Goal: Transaction & Acquisition: Purchase product/service

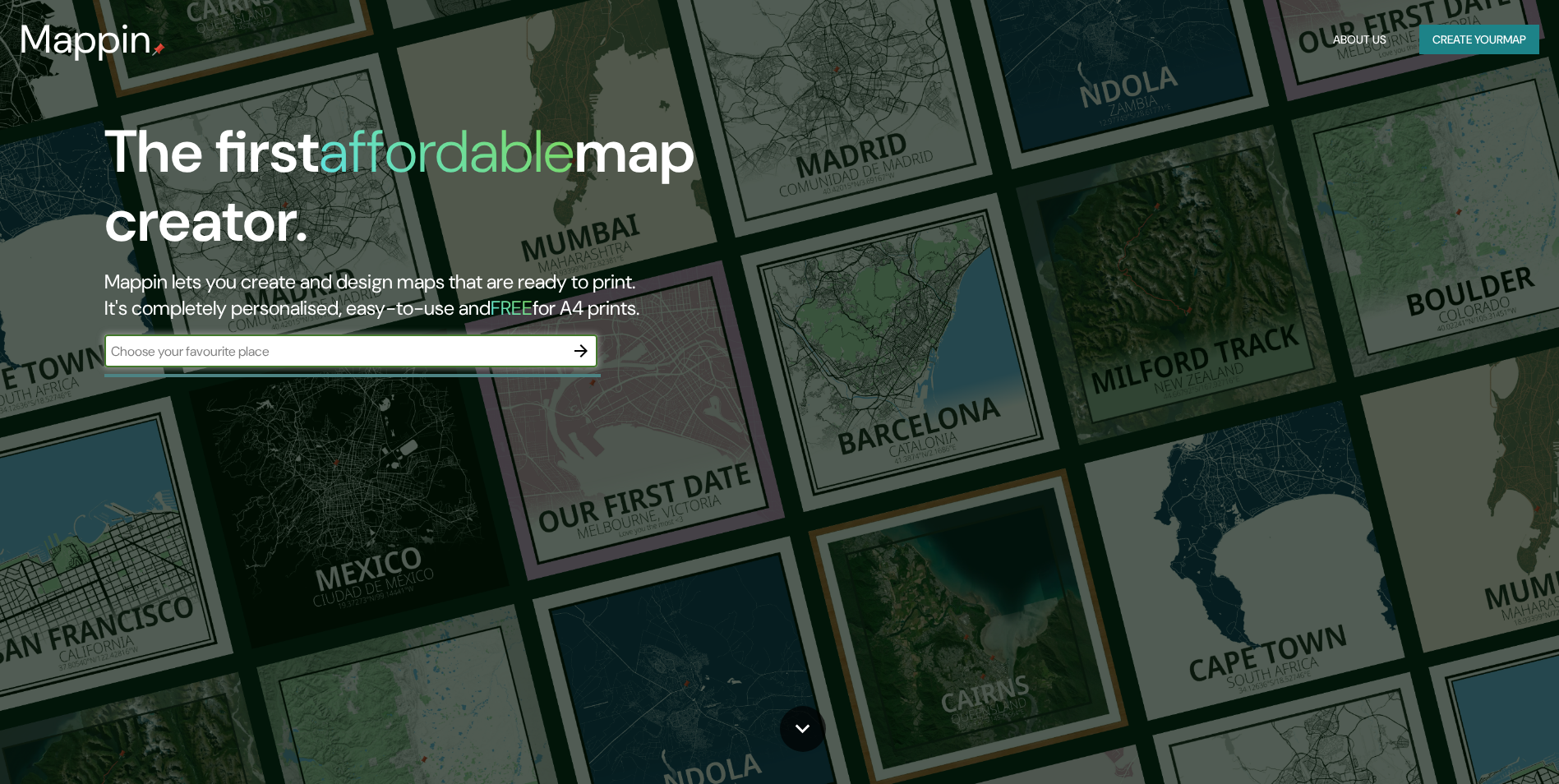
click at [520, 344] on input "text" at bounding box center [334, 351] width 460 height 19
type input "República Dominicana"
click at [575, 349] on icon "button" at bounding box center [580, 350] width 19 height 19
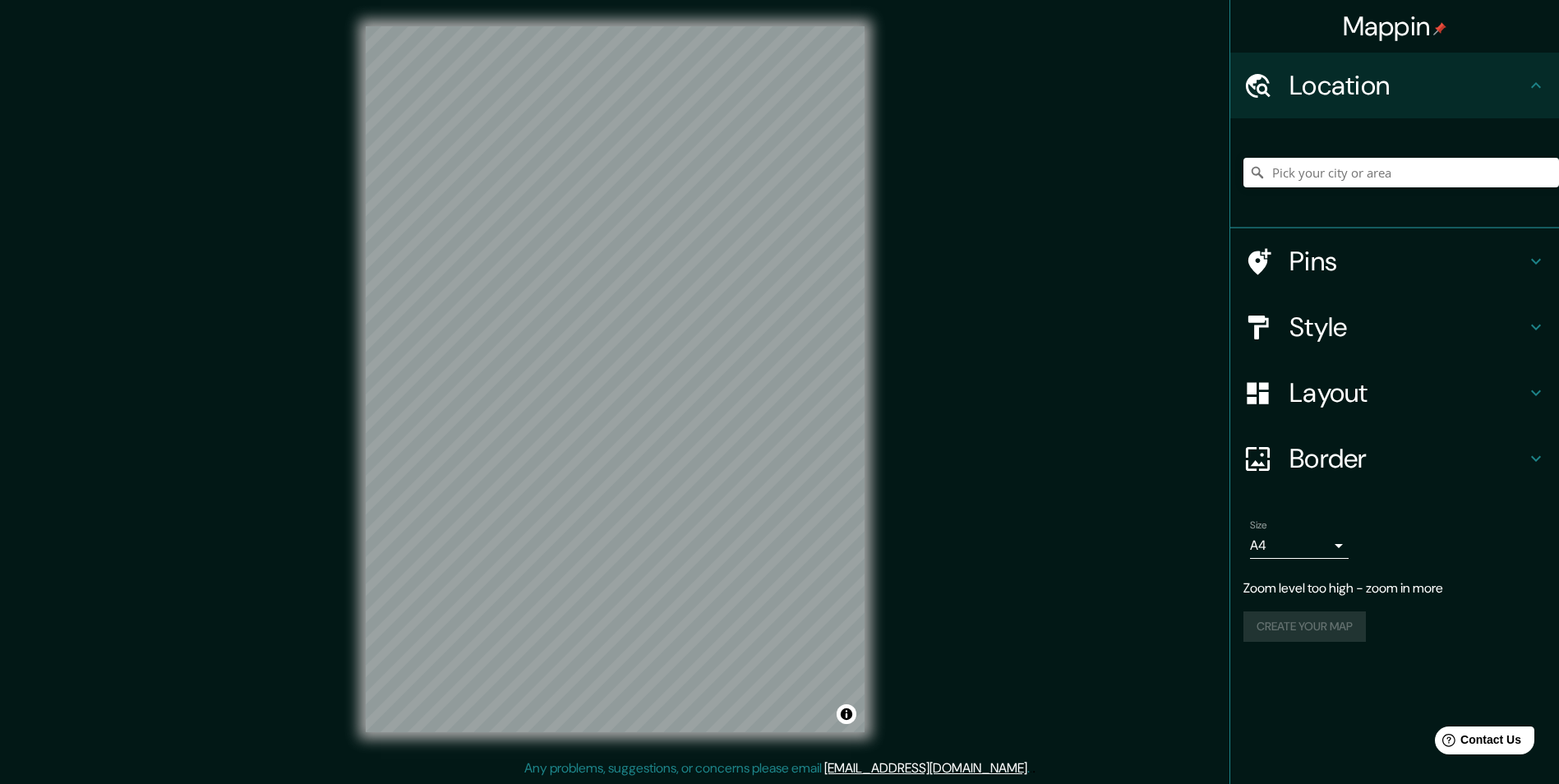
click at [1292, 328] on h4 "Style" at bounding box center [1407, 327] width 237 height 33
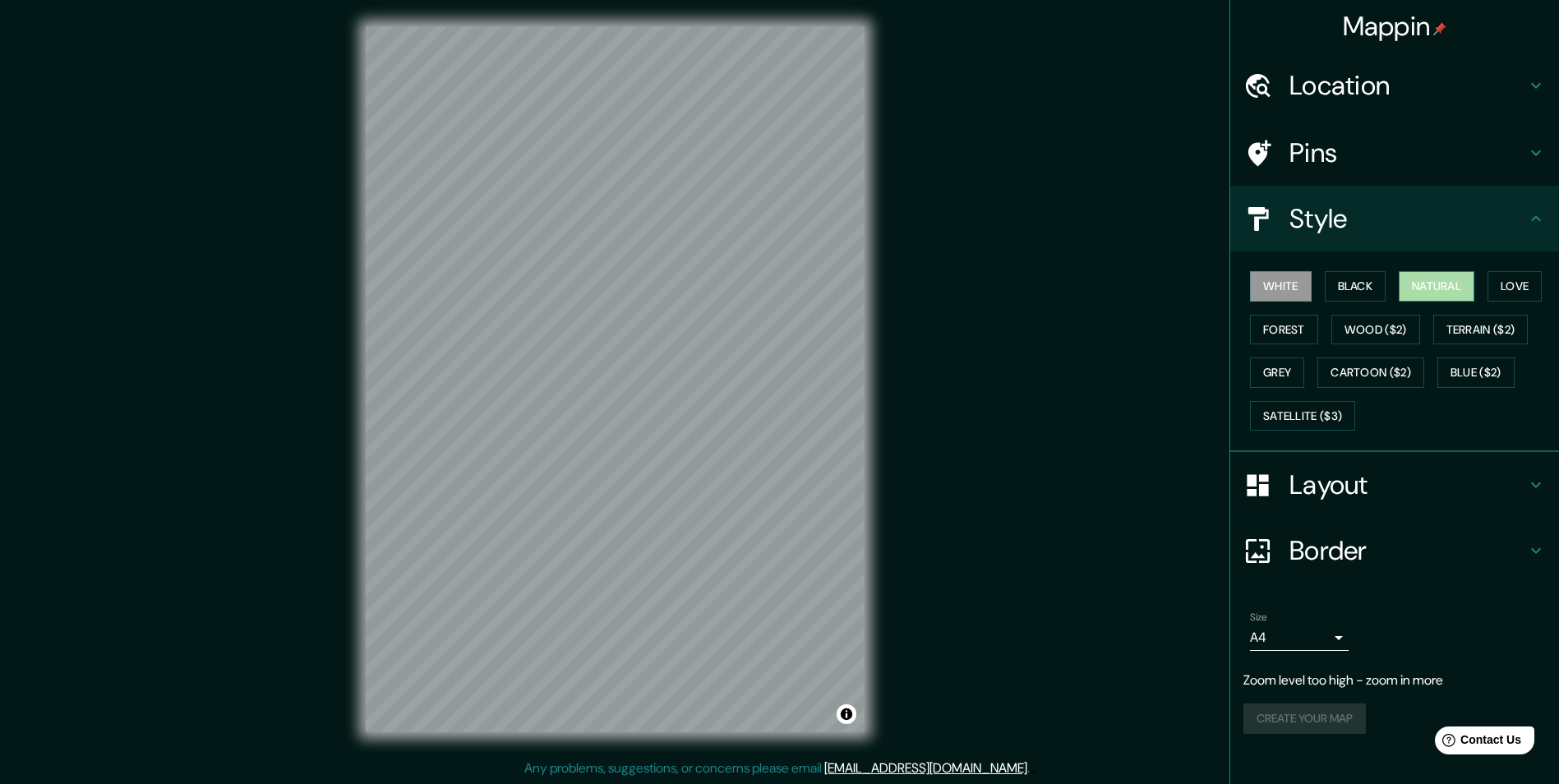
click at [1446, 281] on button "Natural" at bounding box center [1437, 286] width 76 height 30
click at [1490, 328] on button "Terrain ($2)" at bounding box center [1481, 330] width 95 height 30
click at [1415, 323] on button "Wood ($2)" at bounding box center [1375, 330] width 88 height 30
click at [1433, 277] on button "Natural" at bounding box center [1437, 286] width 76 height 30
click at [1366, 285] on button "Black" at bounding box center [1355, 286] width 61 height 30
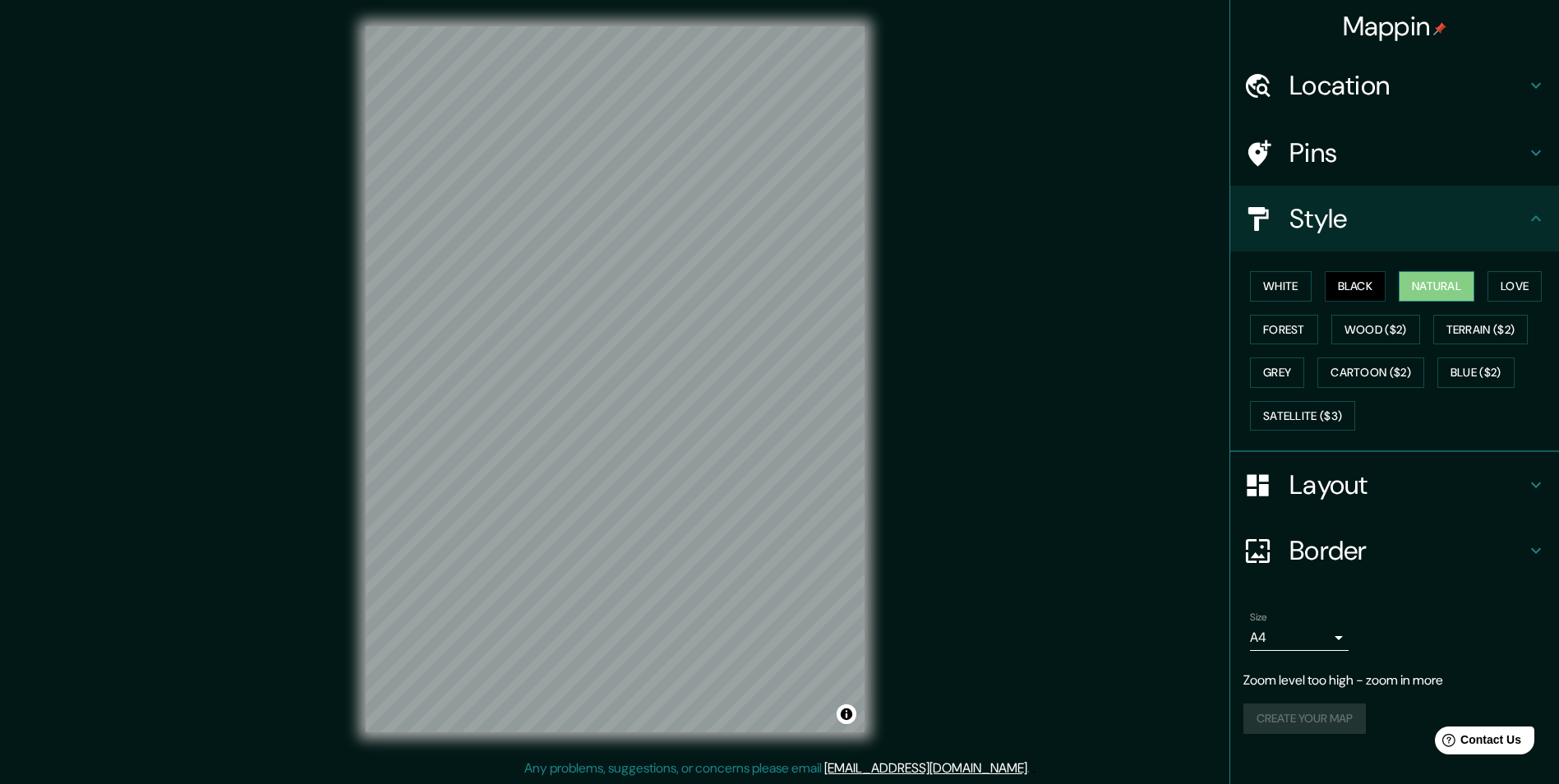
click at [1428, 288] on button "Natural" at bounding box center [1437, 286] width 76 height 30
click at [1321, 687] on button "Create your map" at bounding box center [1304, 685] width 122 height 30
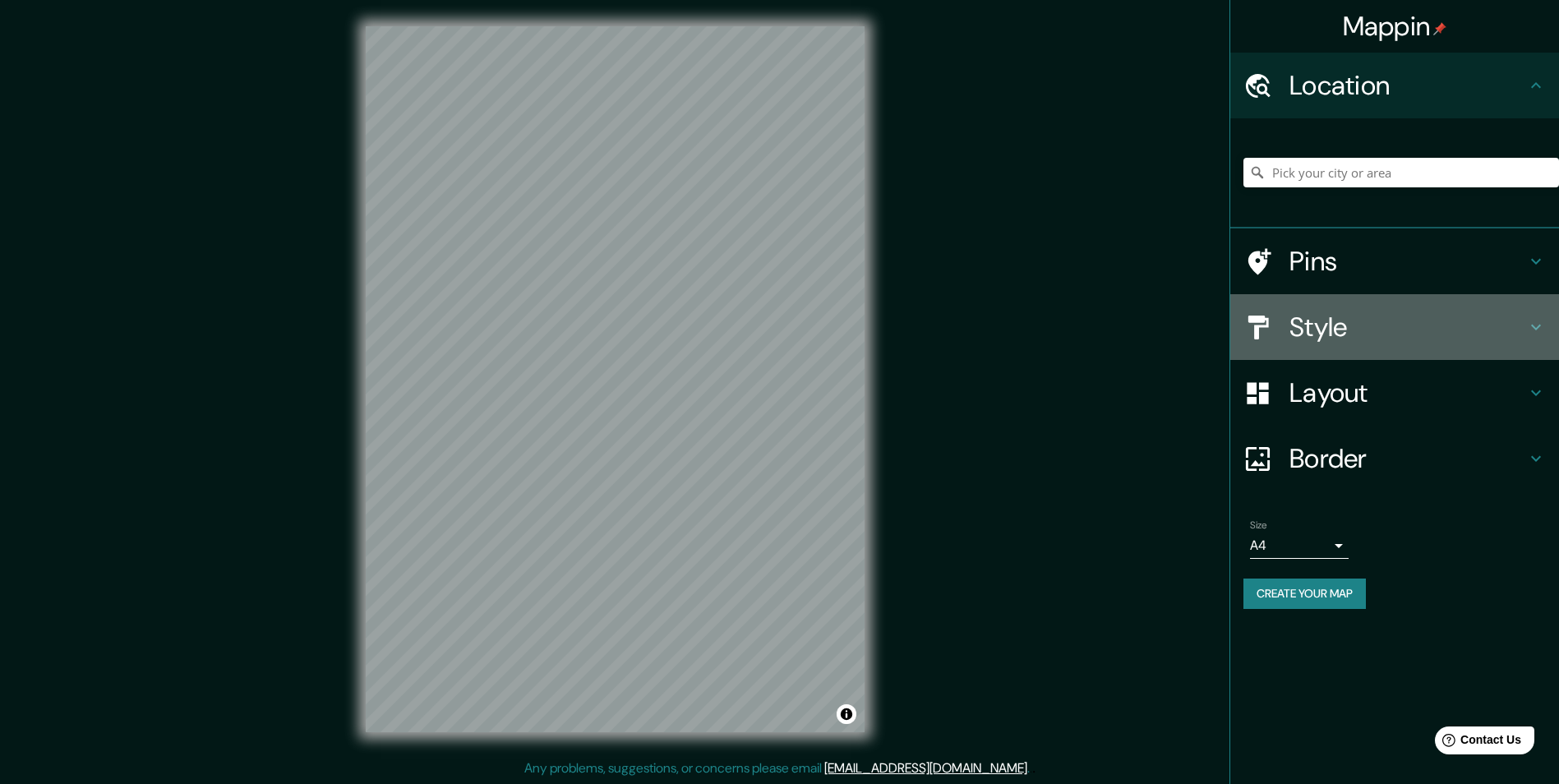
click at [1383, 340] on h4 "Style" at bounding box center [1407, 327] width 237 height 33
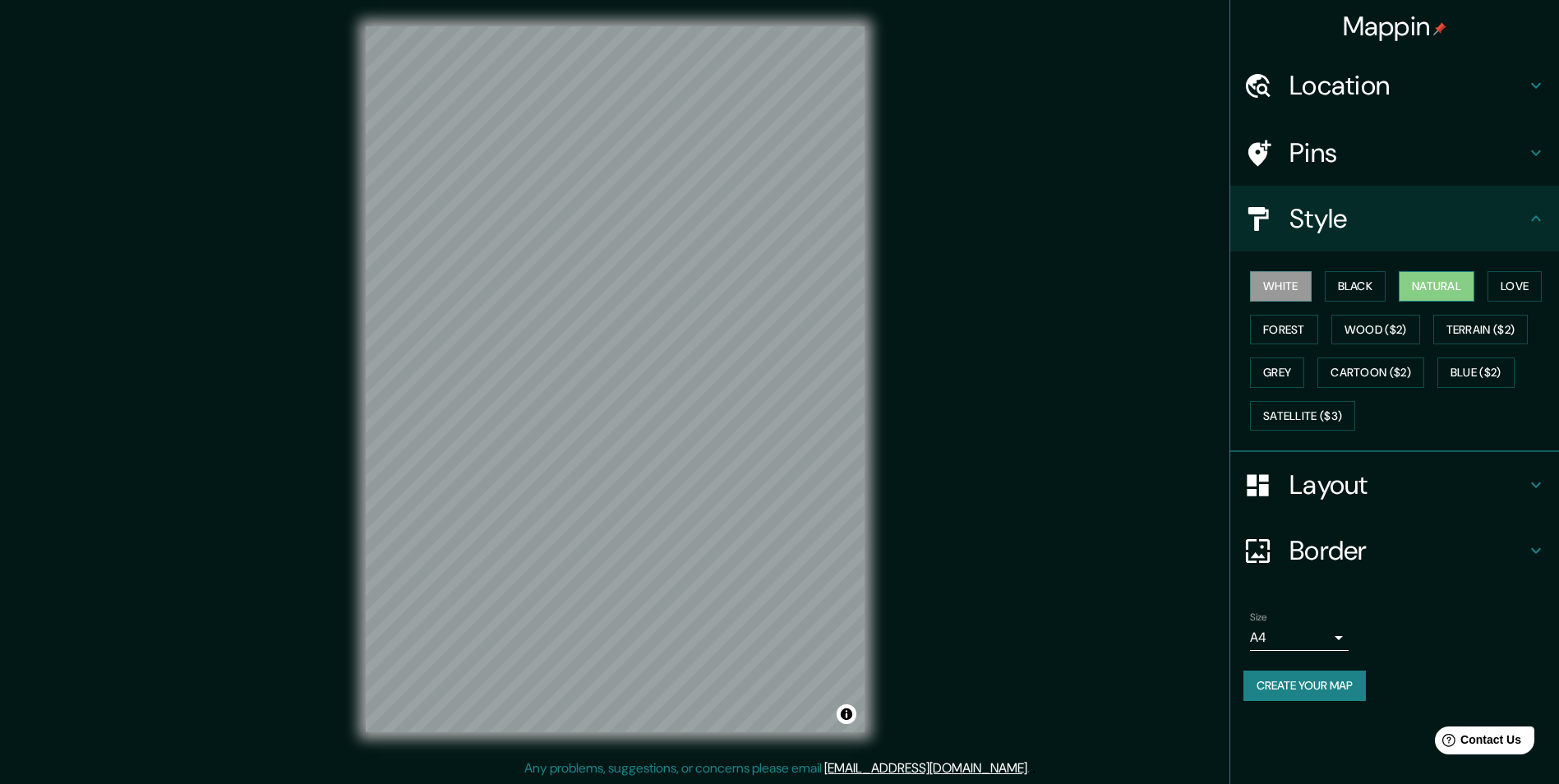
click at [1430, 286] on button "Natural" at bounding box center [1437, 286] width 76 height 30
click at [1300, 482] on h4 "Layout" at bounding box center [1407, 484] width 237 height 33
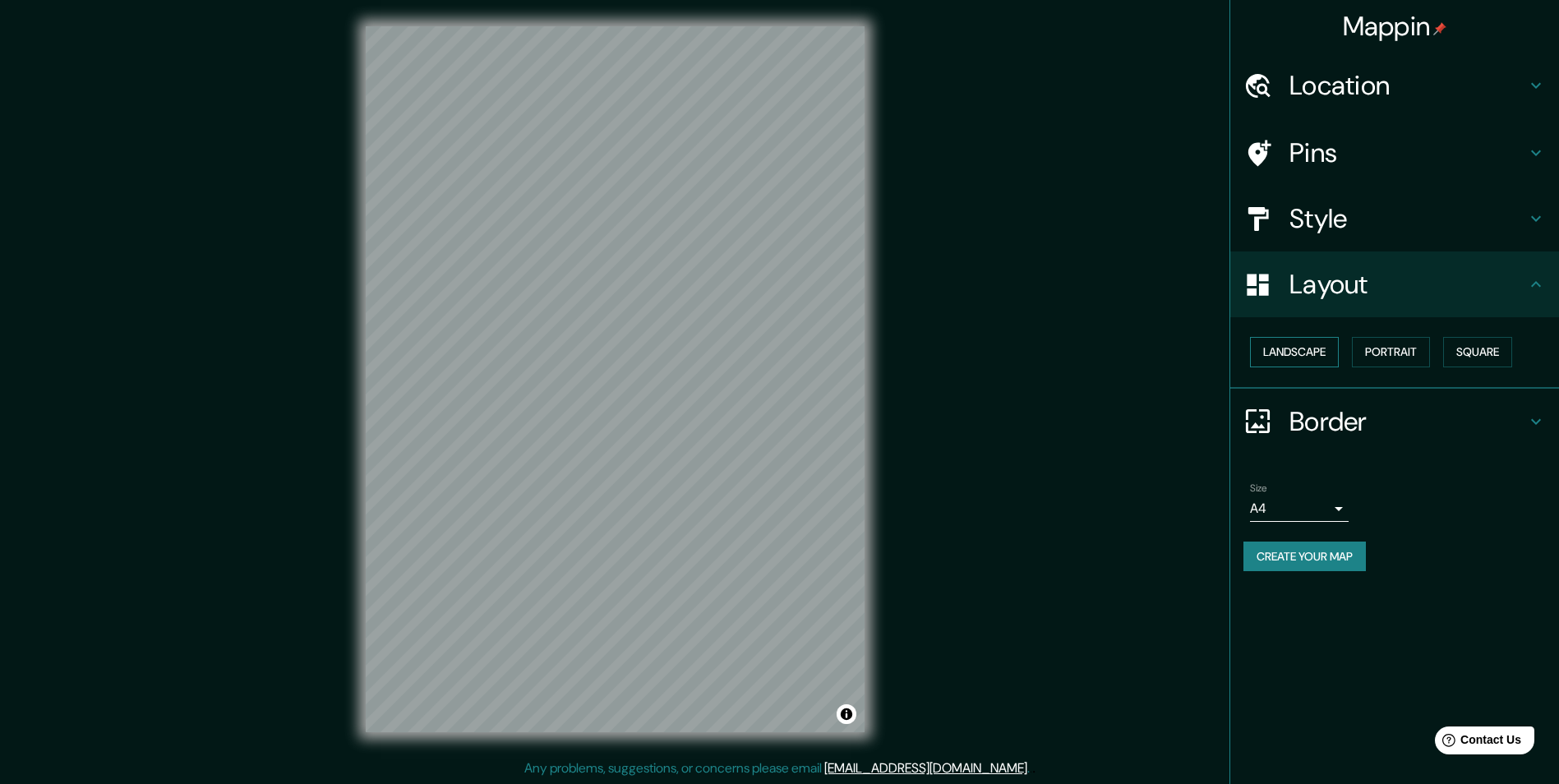
click at [1309, 357] on button "Landscape" at bounding box center [1294, 352] width 88 height 30
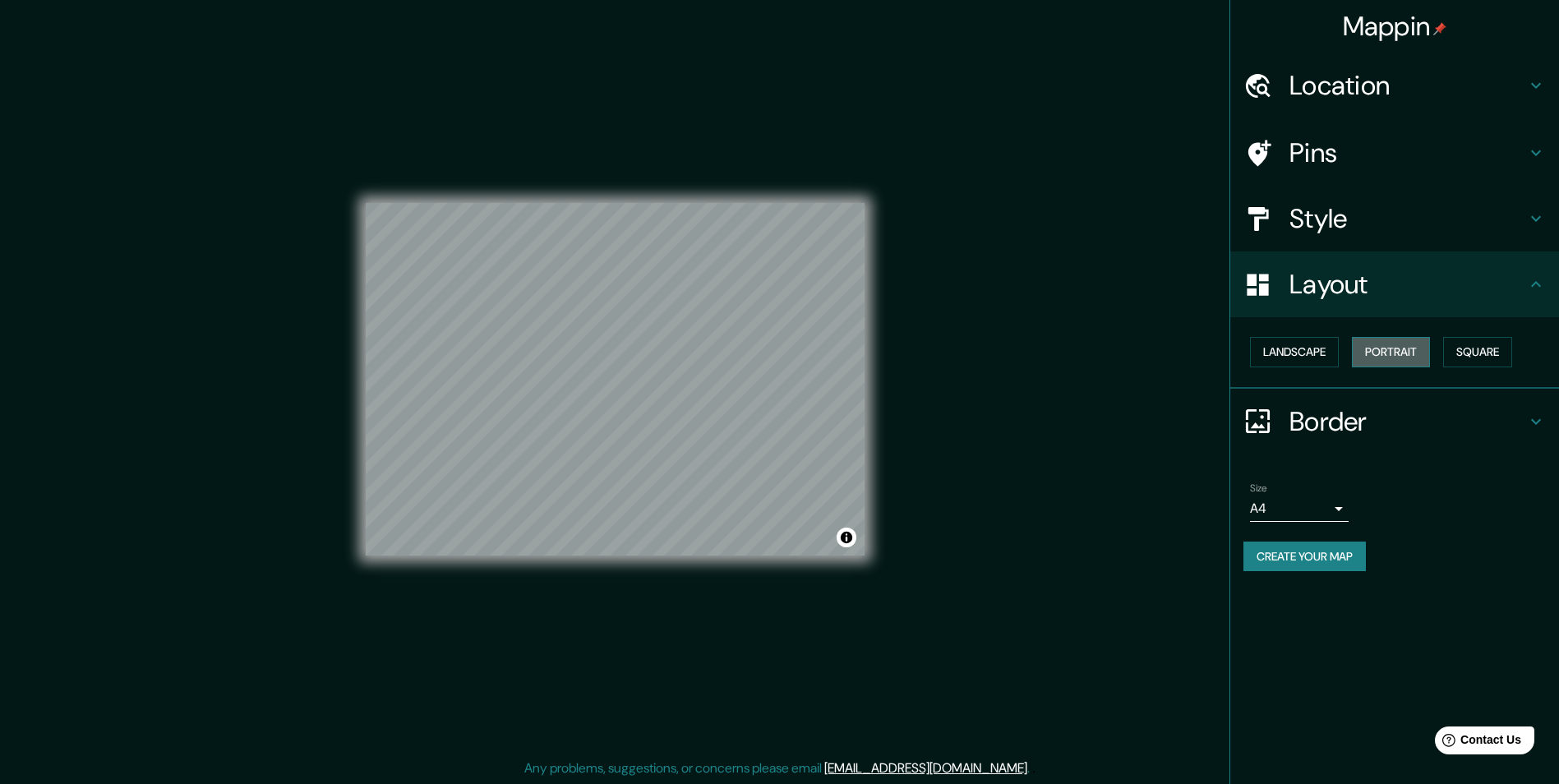
click at [1388, 360] on button "Portrait" at bounding box center [1391, 352] width 78 height 30
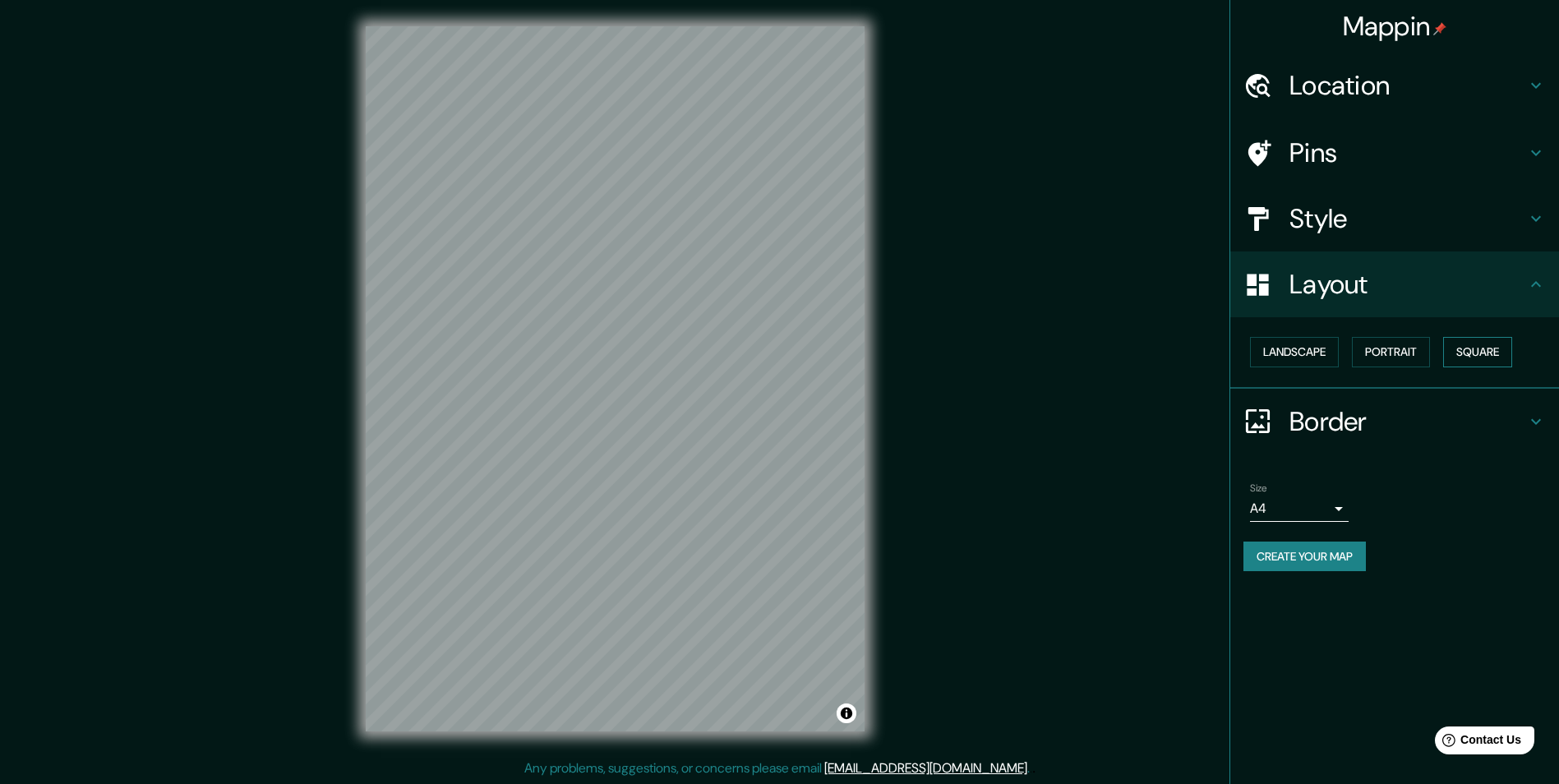
click at [1467, 360] on button "Square" at bounding box center [1477, 352] width 69 height 30
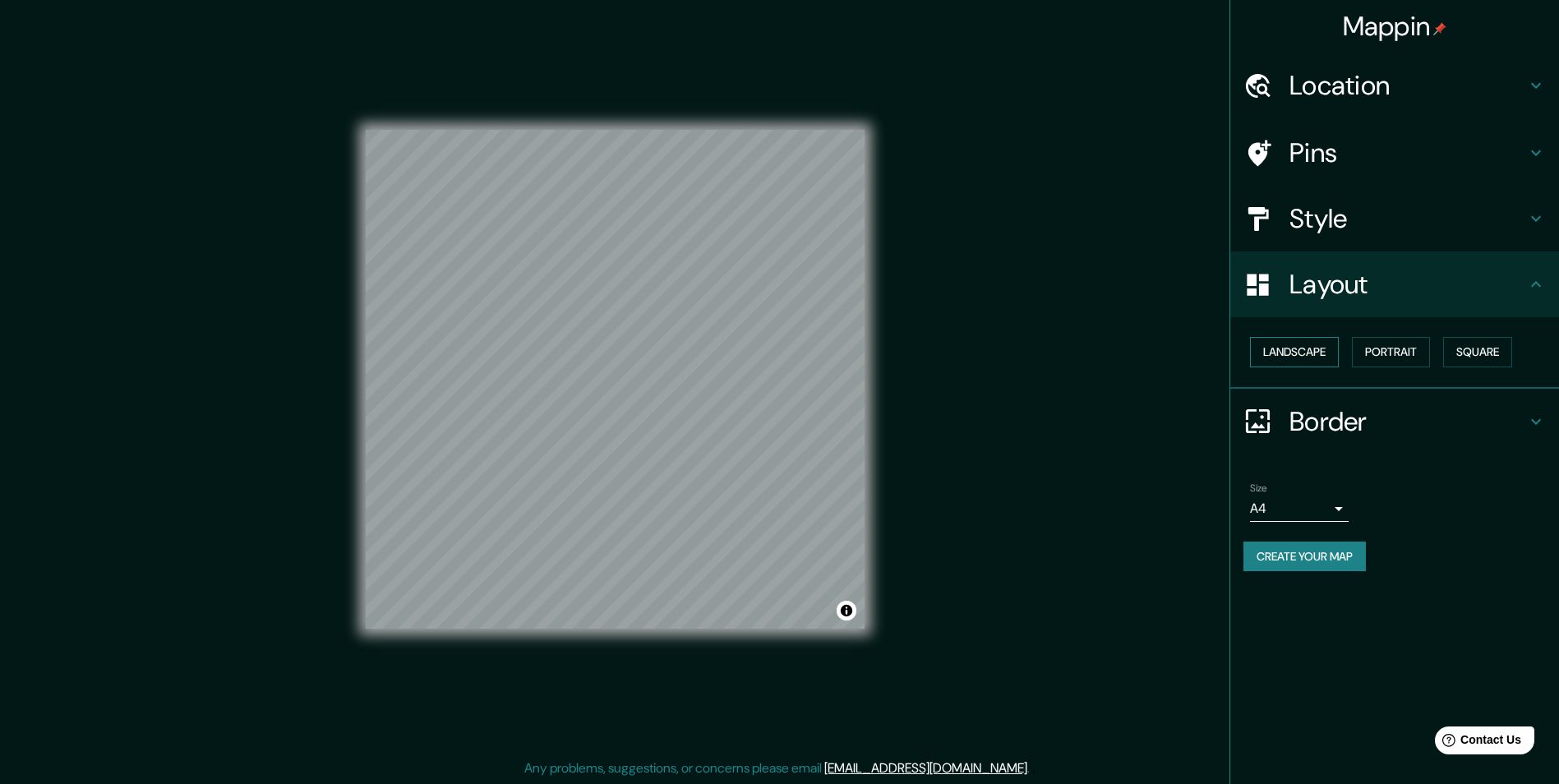
click at [1321, 356] on button "Landscape" at bounding box center [1294, 352] width 88 height 30
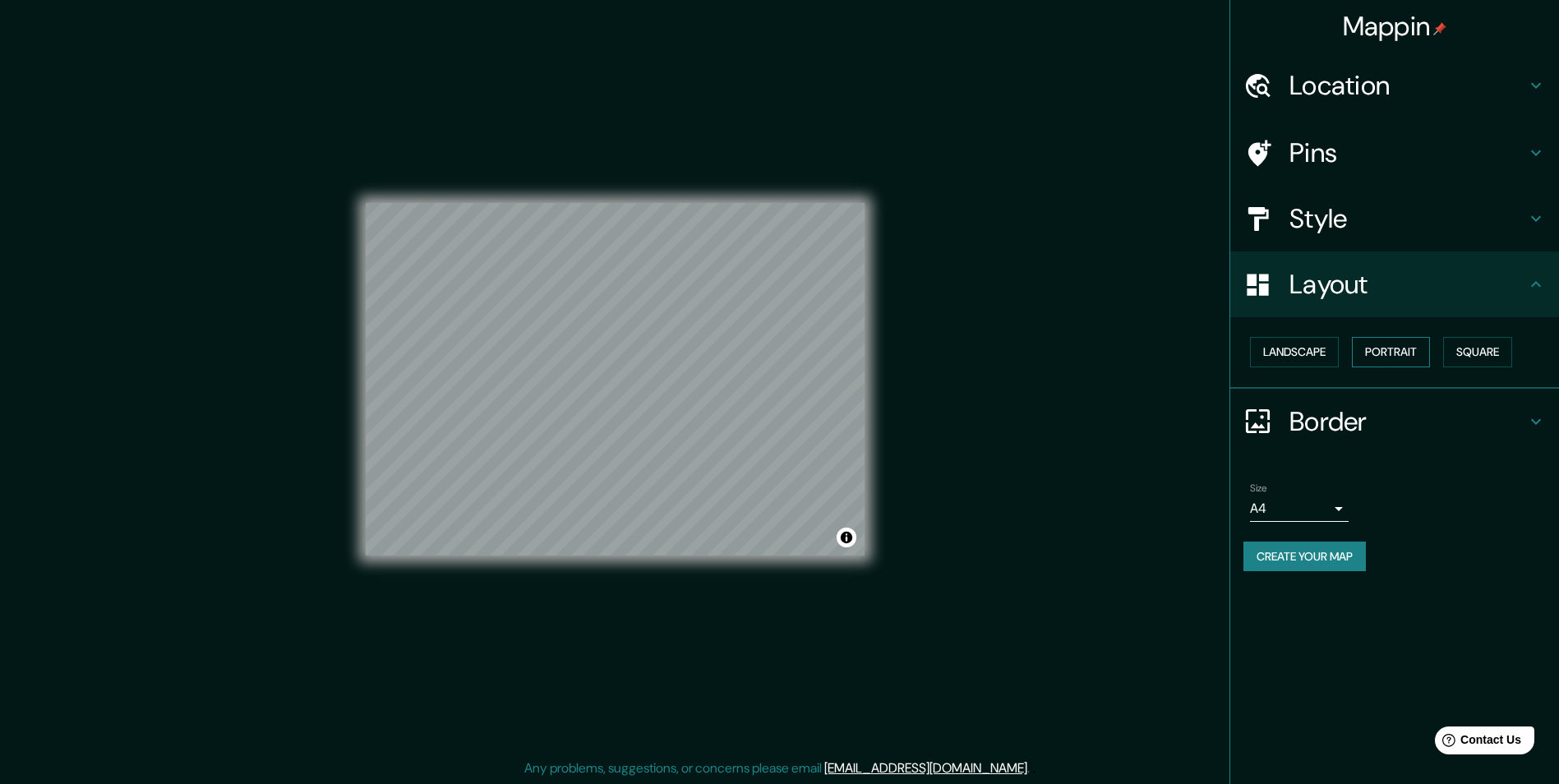
click at [1403, 356] on button "Portrait" at bounding box center [1391, 352] width 78 height 30
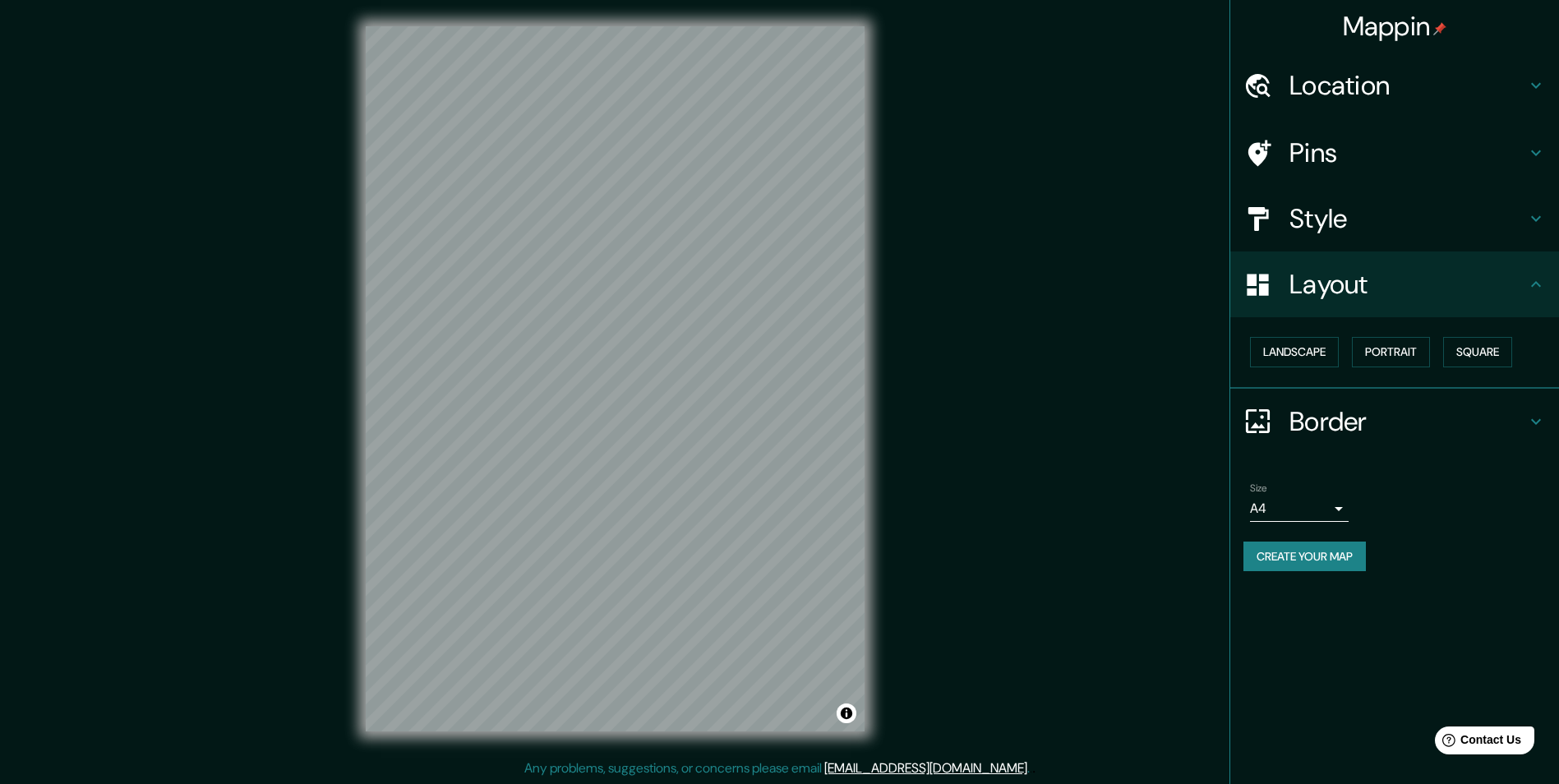
click at [1331, 83] on h4 "Location" at bounding box center [1407, 85] width 237 height 33
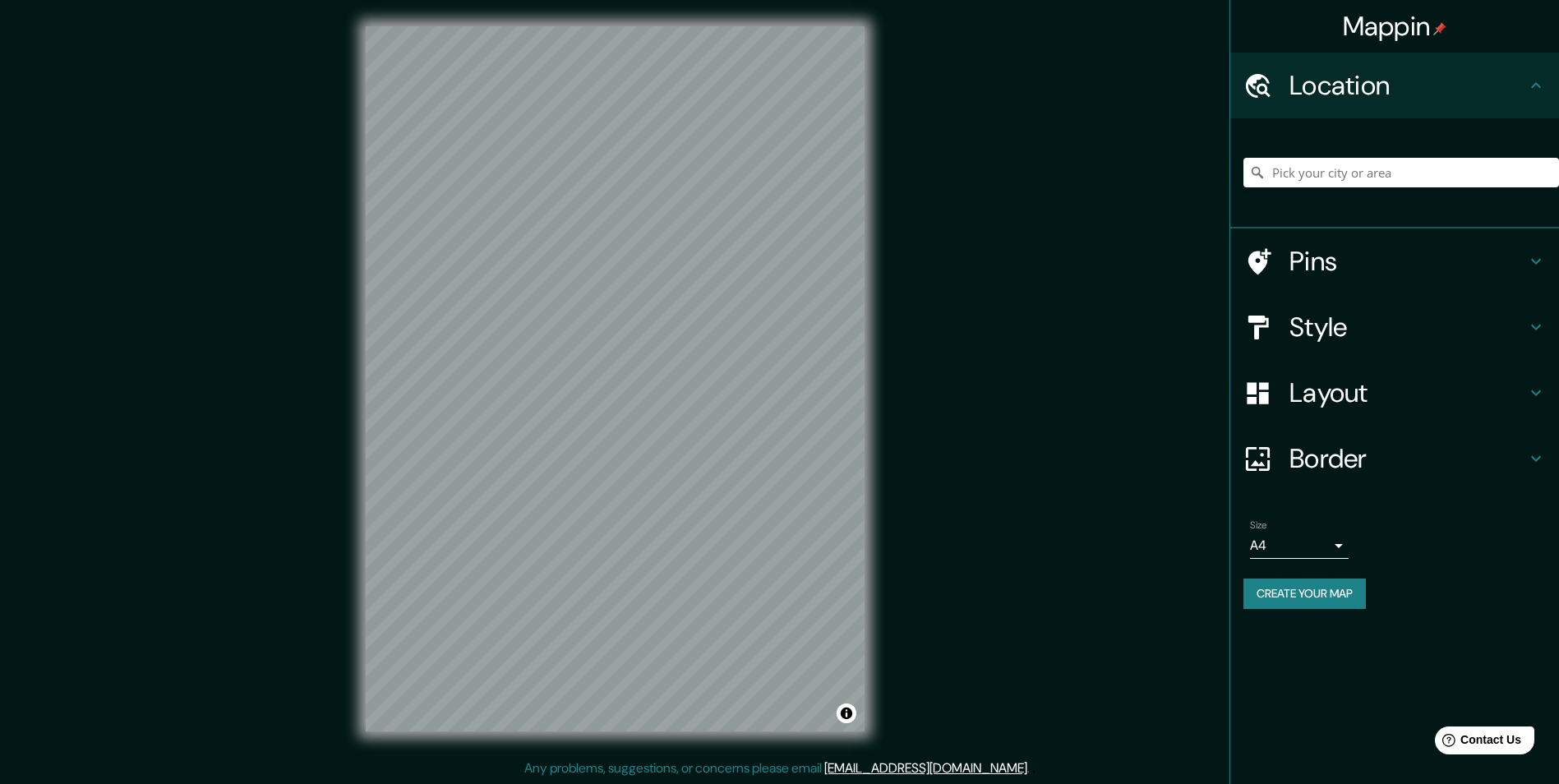
click at [1324, 279] on div "Pins" at bounding box center [1395, 261] width 328 height 66
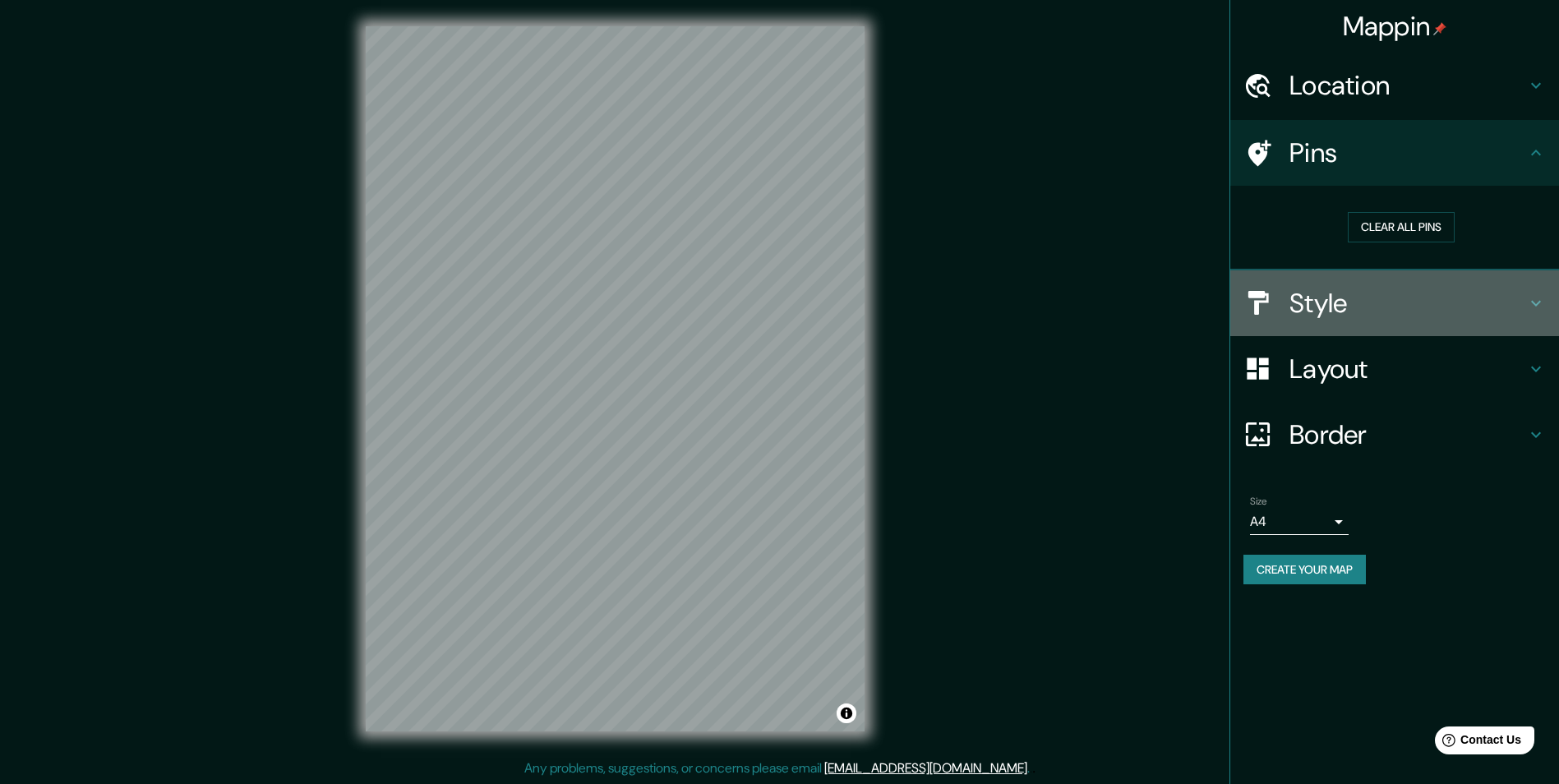
click at [1316, 303] on h4 "Style" at bounding box center [1407, 303] width 237 height 33
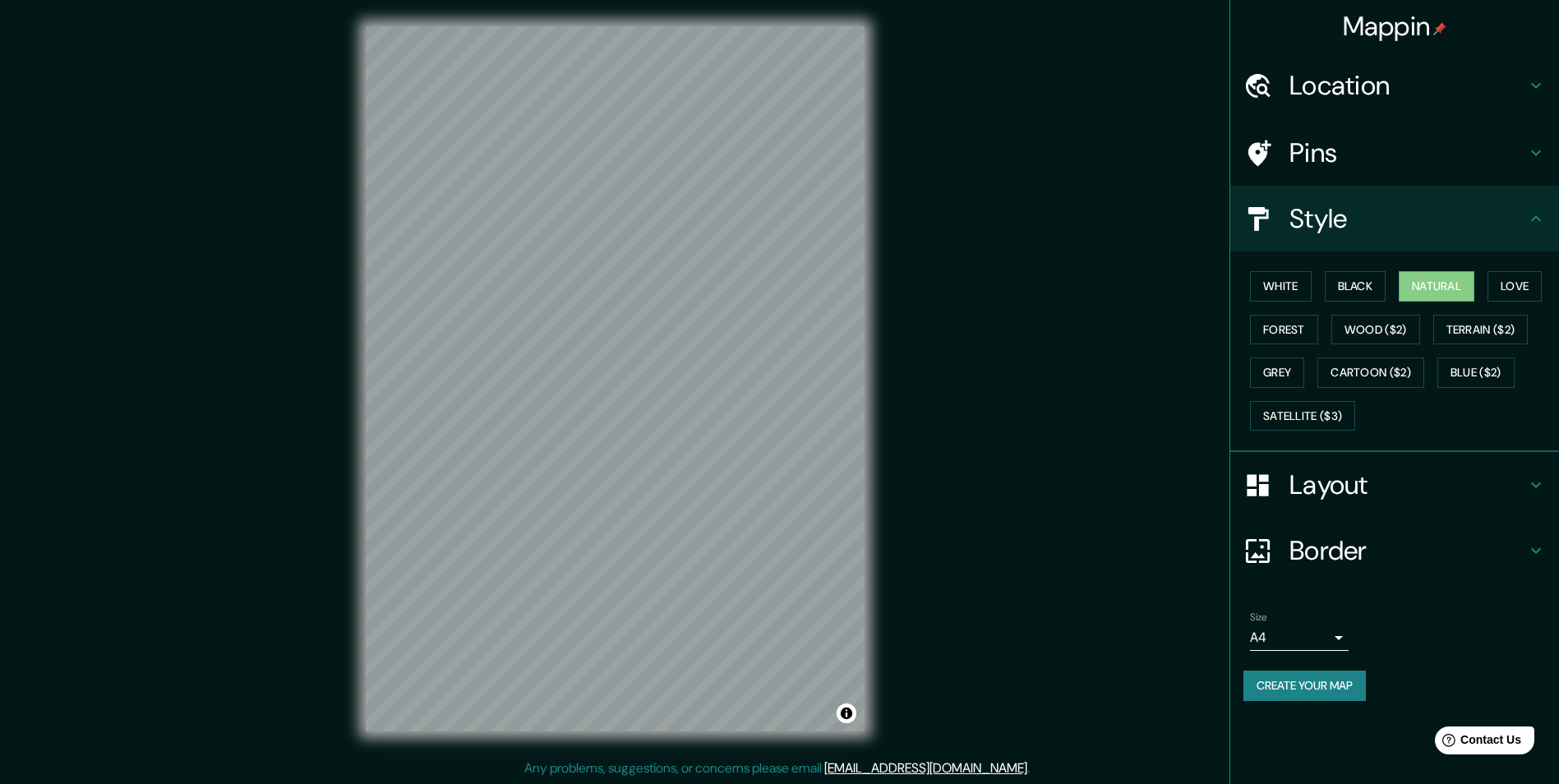
scroll to position [1, 0]
click at [1276, 286] on button "White" at bounding box center [1280, 286] width 61 height 30
click at [1338, 283] on button "Black" at bounding box center [1355, 286] width 61 height 30
click at [1277, 323] on button "Forest" at bounding box center [1284, 330] width 68 height 30
click at [1506, 286] on button "Love" at bounding box center [1514, 286] width 54 height 30
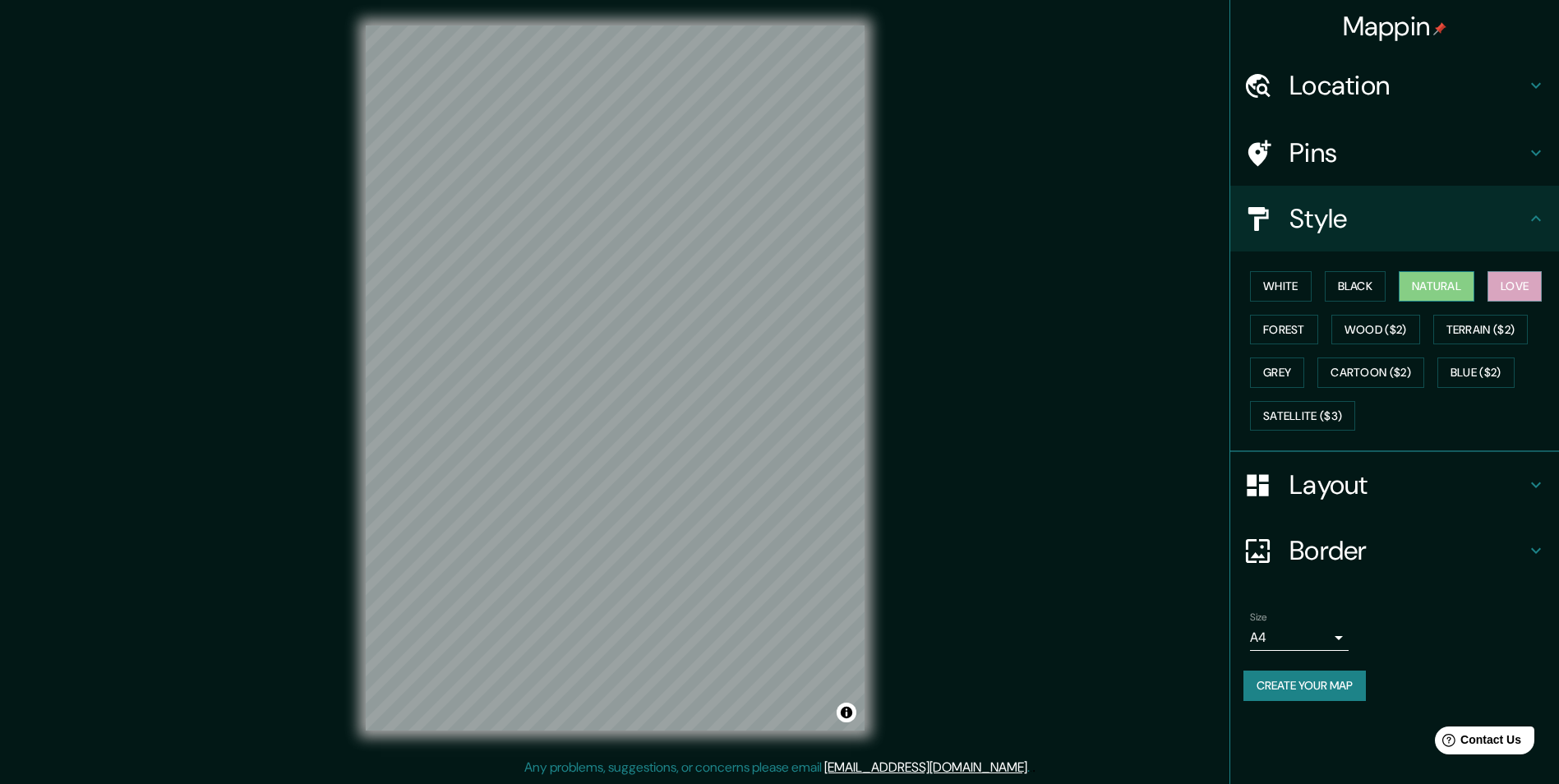
click at [1431, 289] on button "Natural" at bounding box center [1437, 286] width 76 height 30
click at [697, 357] on div at bounding box center [694, 352] width 13 height 13
click at [706, 367] on div at bounding box center [711, 365] width 13 height 13
click at [1368, 490] on h4 "Layout" at bounding box center [1407, 484] width 237 height 33
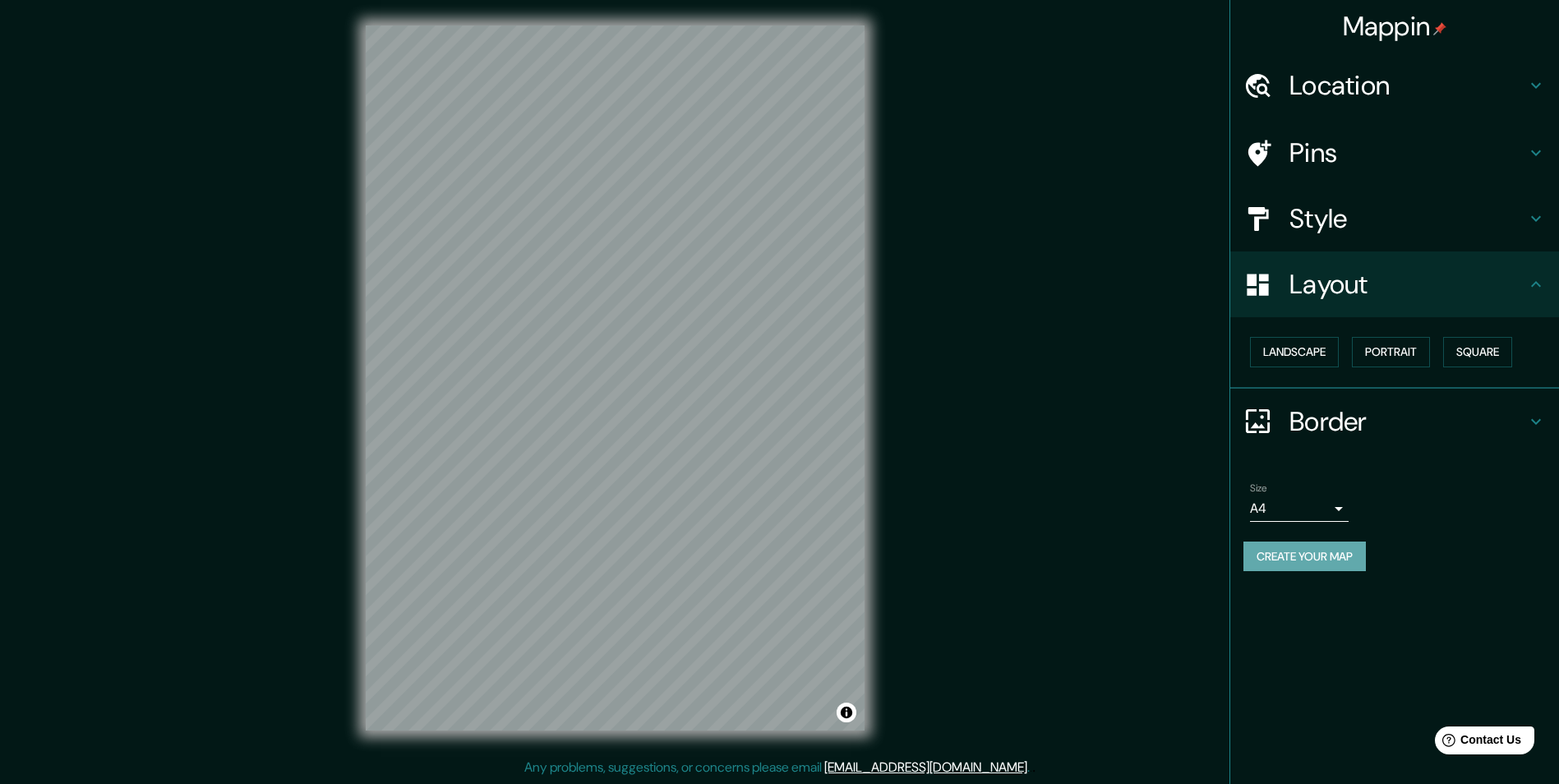
click at [1311, 548] on button "Create your map" at bounding box center [1304, 557] width 122 height 30
